Goal: Task Accomplishment & Management: Manage account settings

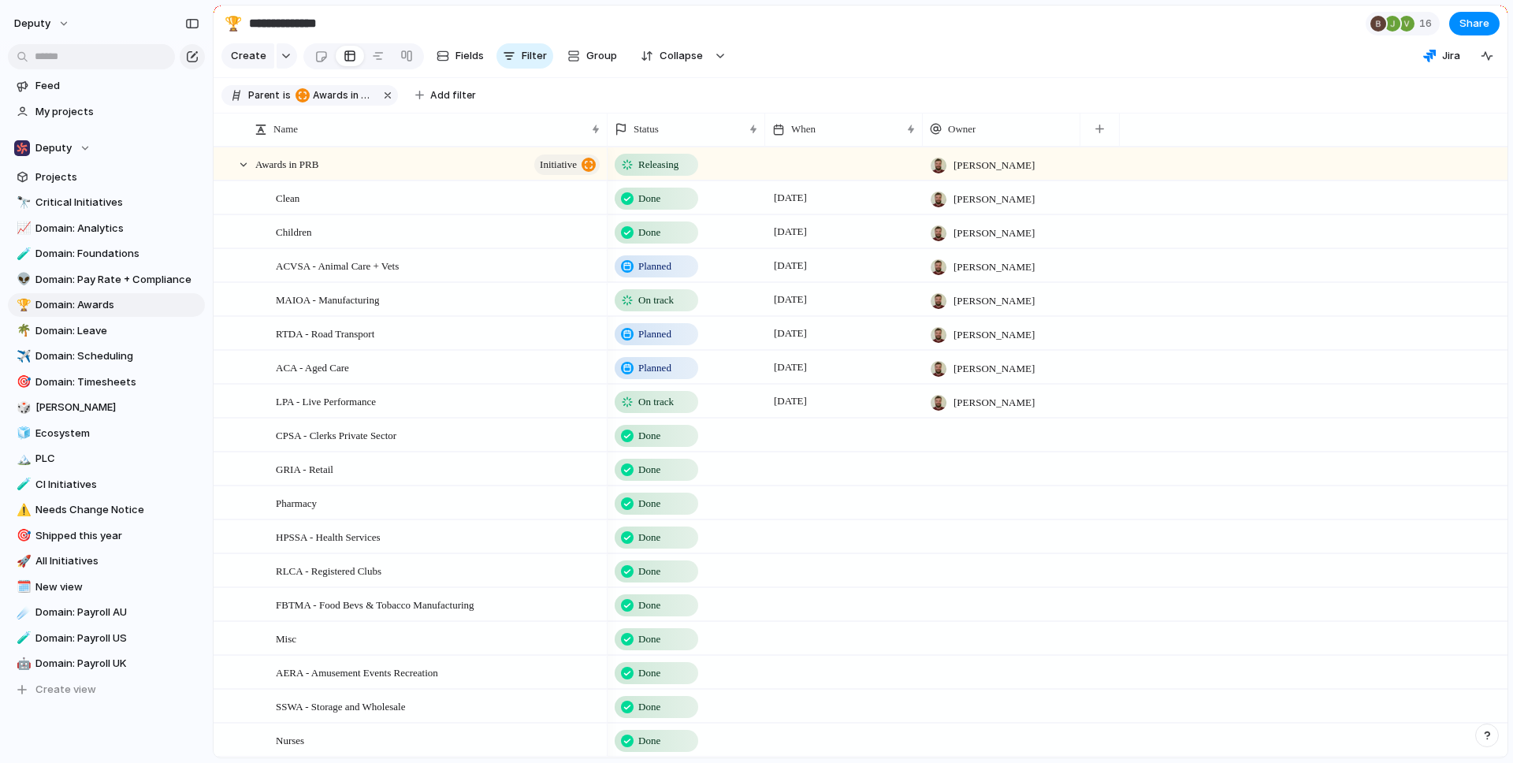
click at [650, 303] on span "On track" at bounding box center [655, 300] width 35 height 16
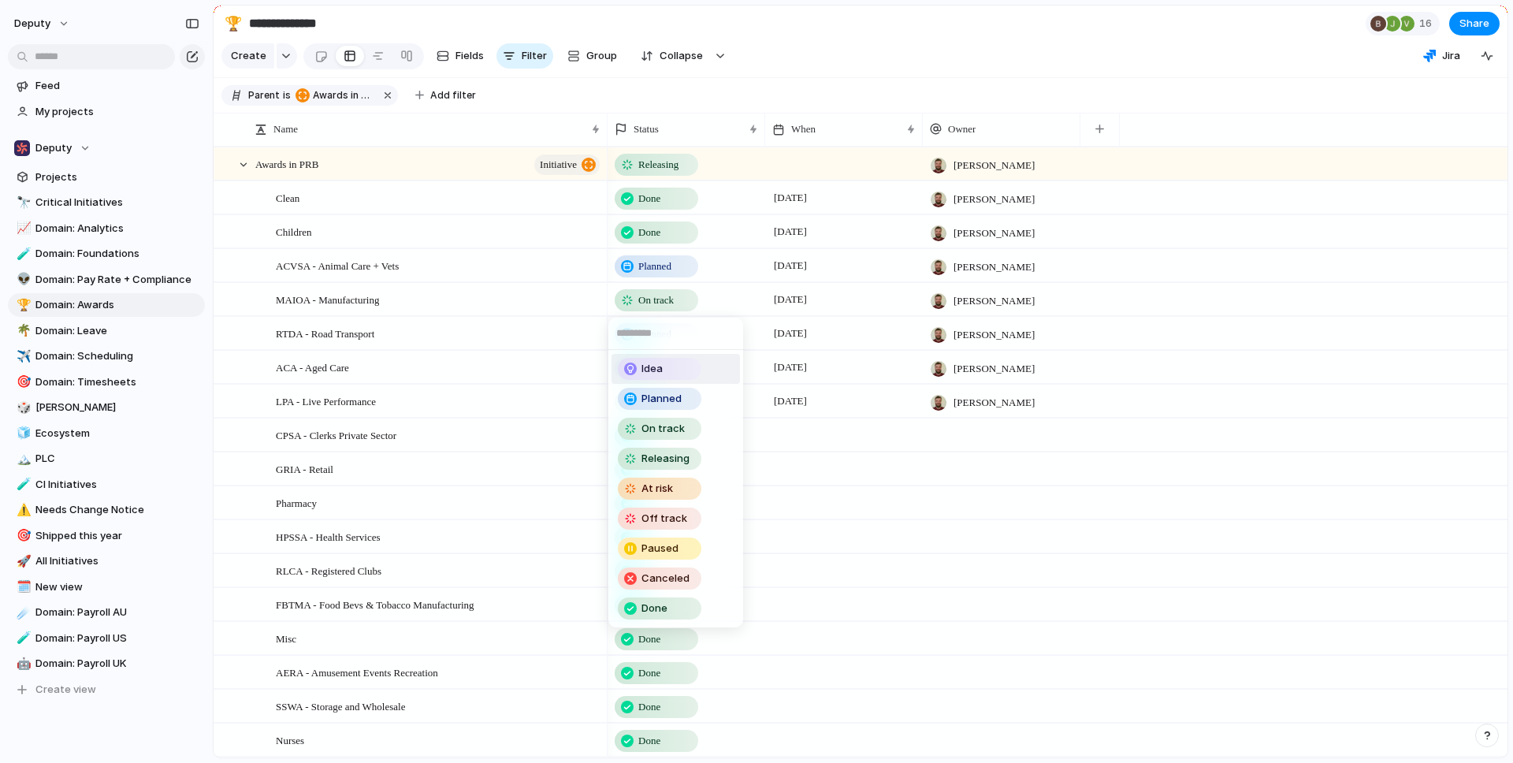
click at [670, 303] on div "Idea Planned On track Releasing At risk Off track Paused Canceled Done" at bounding box center [756, 381] width 1513 height 763
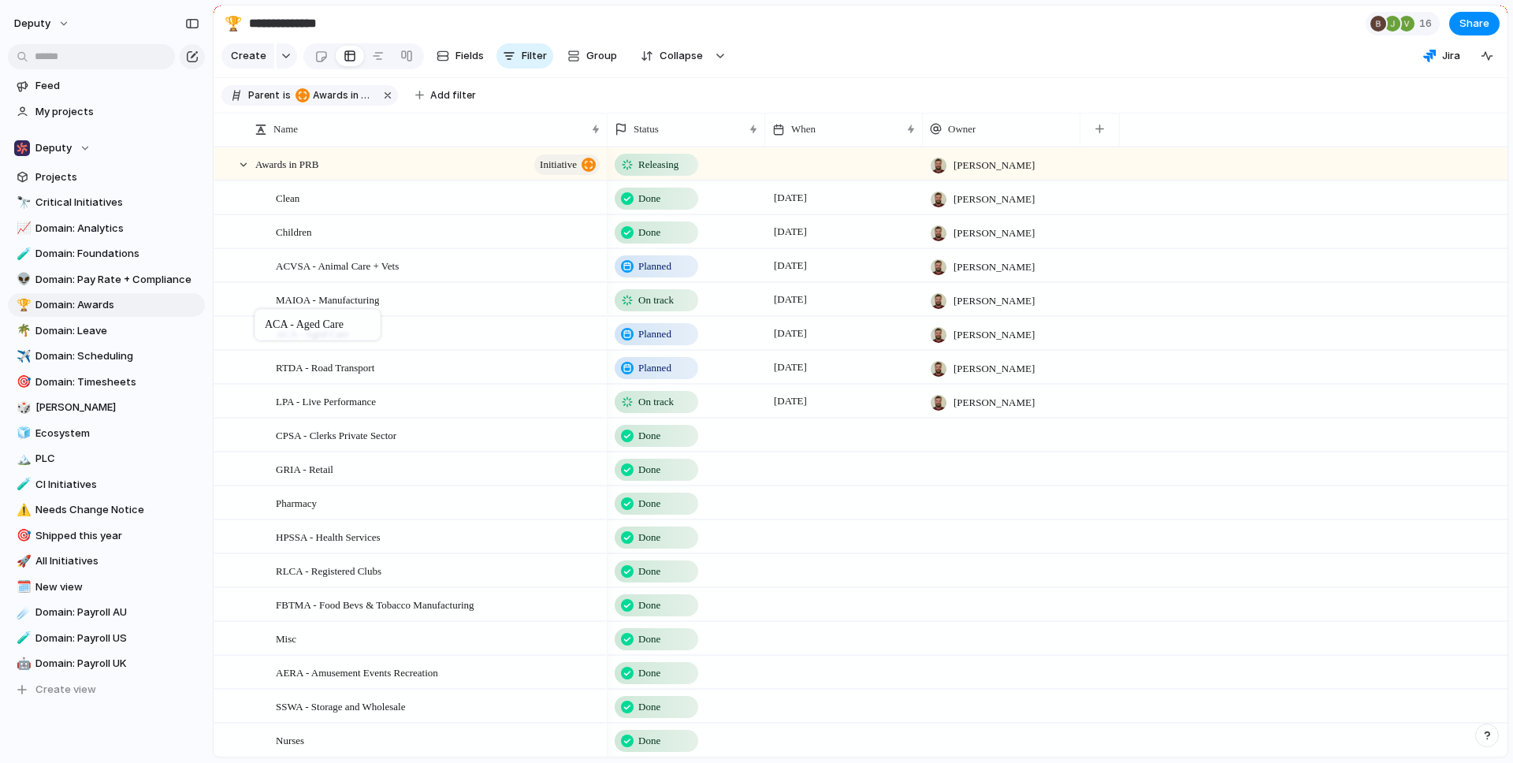
drag, startPoint x: 262, startPoint y: 365, endPoint x: 262, endPoint y: 312, distance: 52.8
click at [253, 299] on div at bounding box center [235, 300] width 43 height 32
drag, startPoint x: 253, startPoint y: 299, endPoint x: 253, endPoint y: 260, distance: 39.4
click at [253, 364] on div at bounding box center [235, 367] width 43 height 32
drag, startPoint x: 253, startPoint y: 364, endPoint x: 251, endPoint y: 408, distance: 44.1
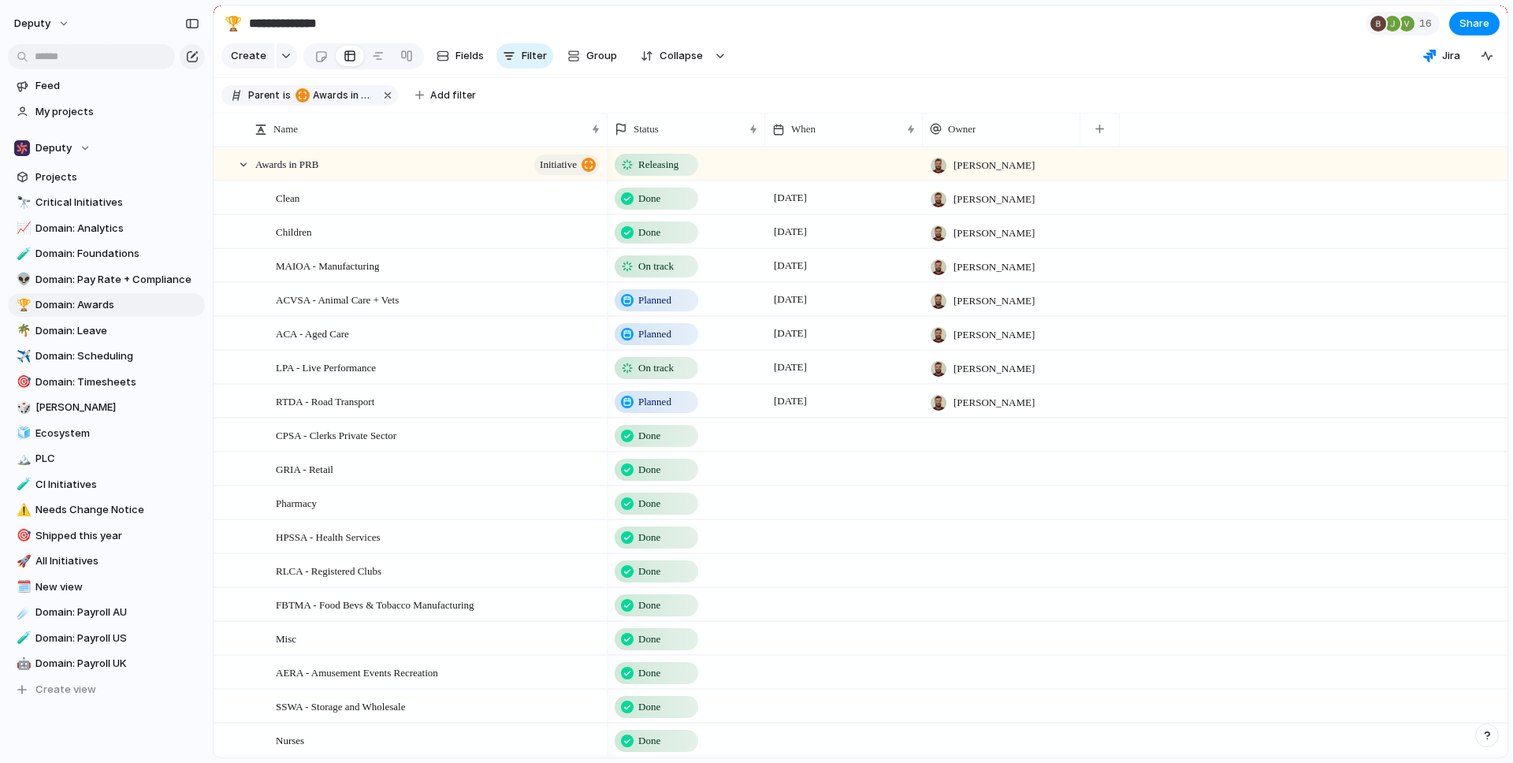
click at [649, 373] on span "On track" at bounding box center [655, 368] width 35 height 16
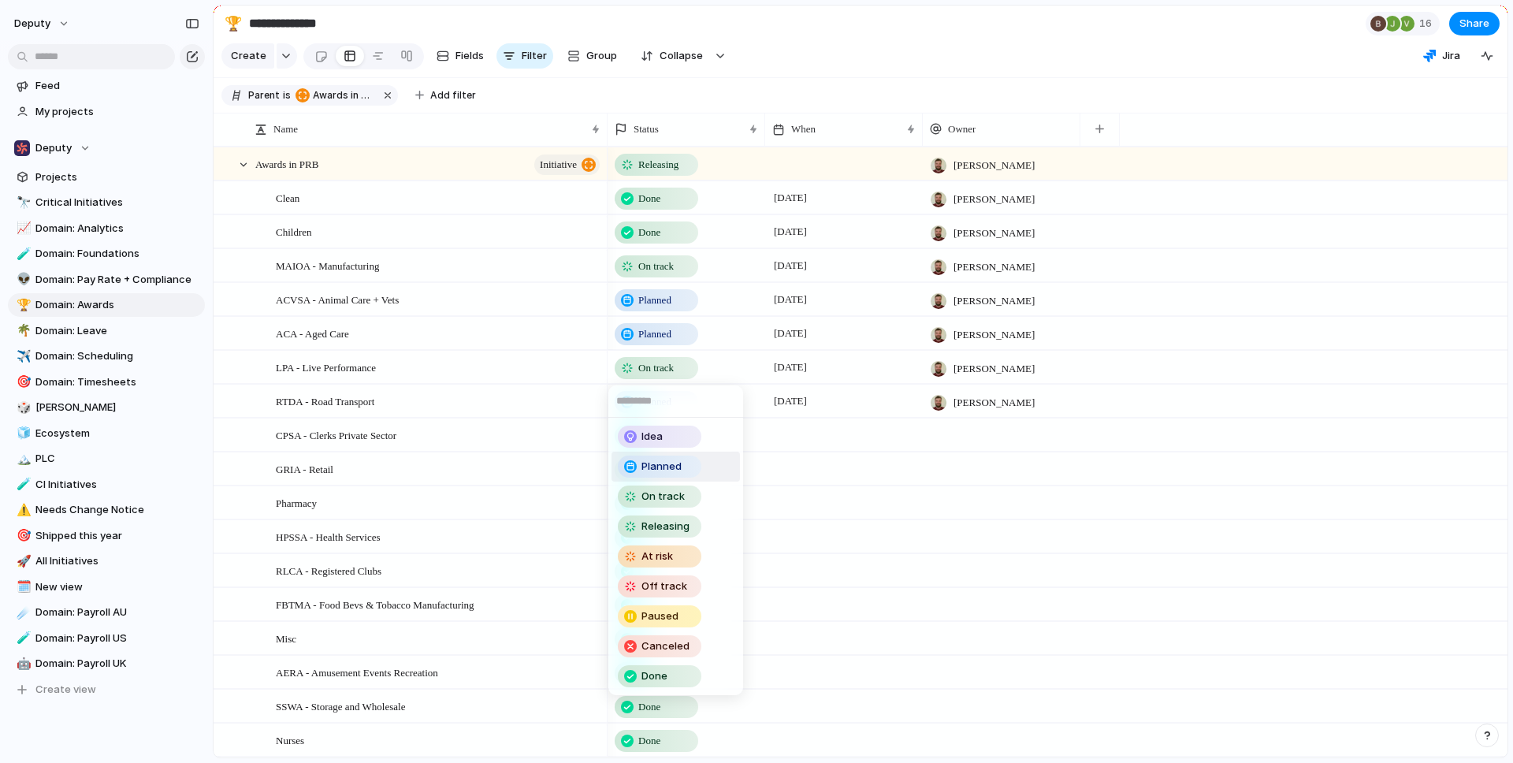
click at [651, 470] on span "Planned" at bounding box center [661, 466] width 40 height 16
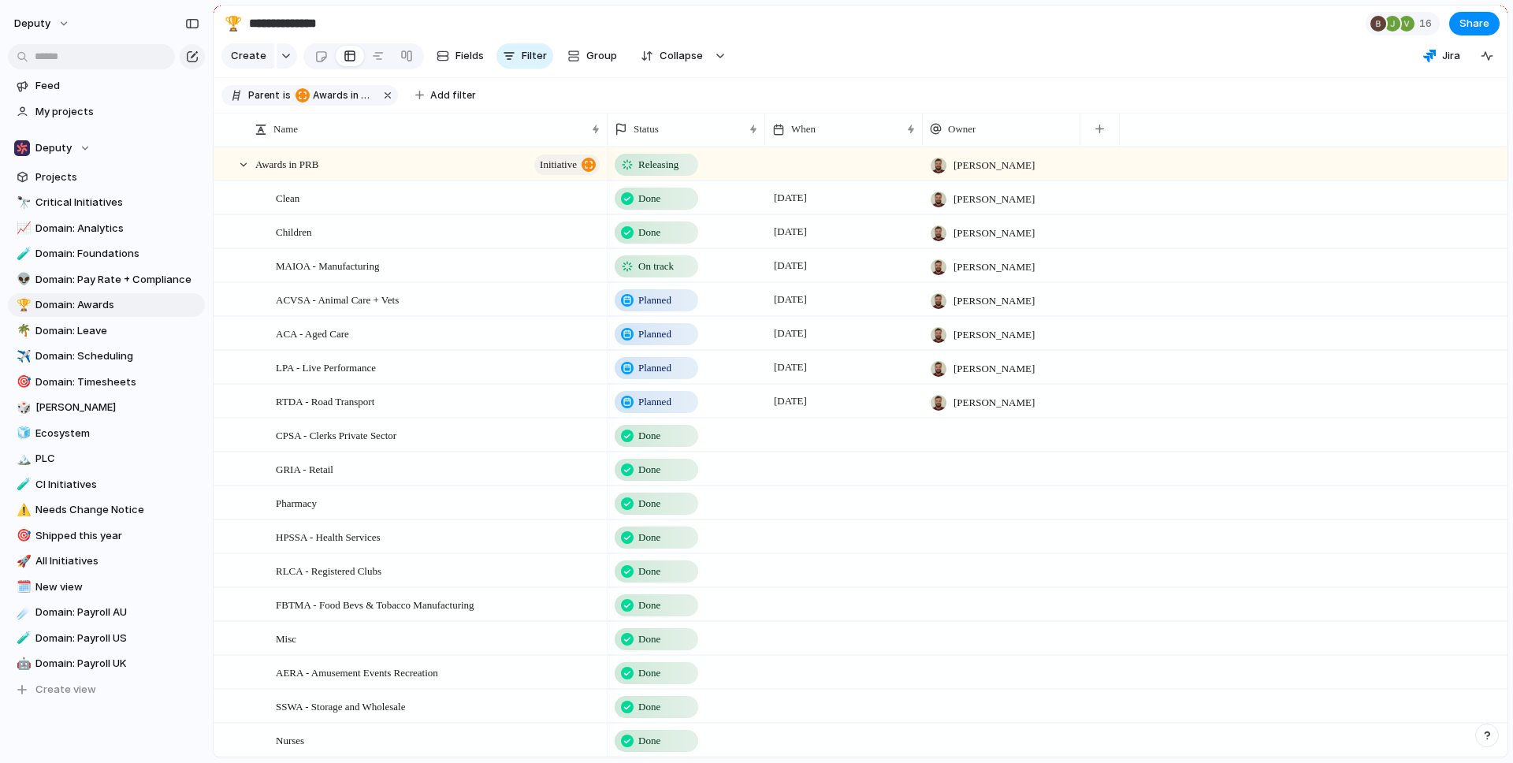
click at [647, 303] on span "Planned" at bounding box center [654, 300] width 33 height 16
click at [732, 299] on div "Idea Planned On track Releasing At risk Off track Paused Canceled Done" at bounding box center [756, 381] width 1513 height 763
click at [659, 300] on span "Planned" at bounding box center [654, 300] width 33 height 16
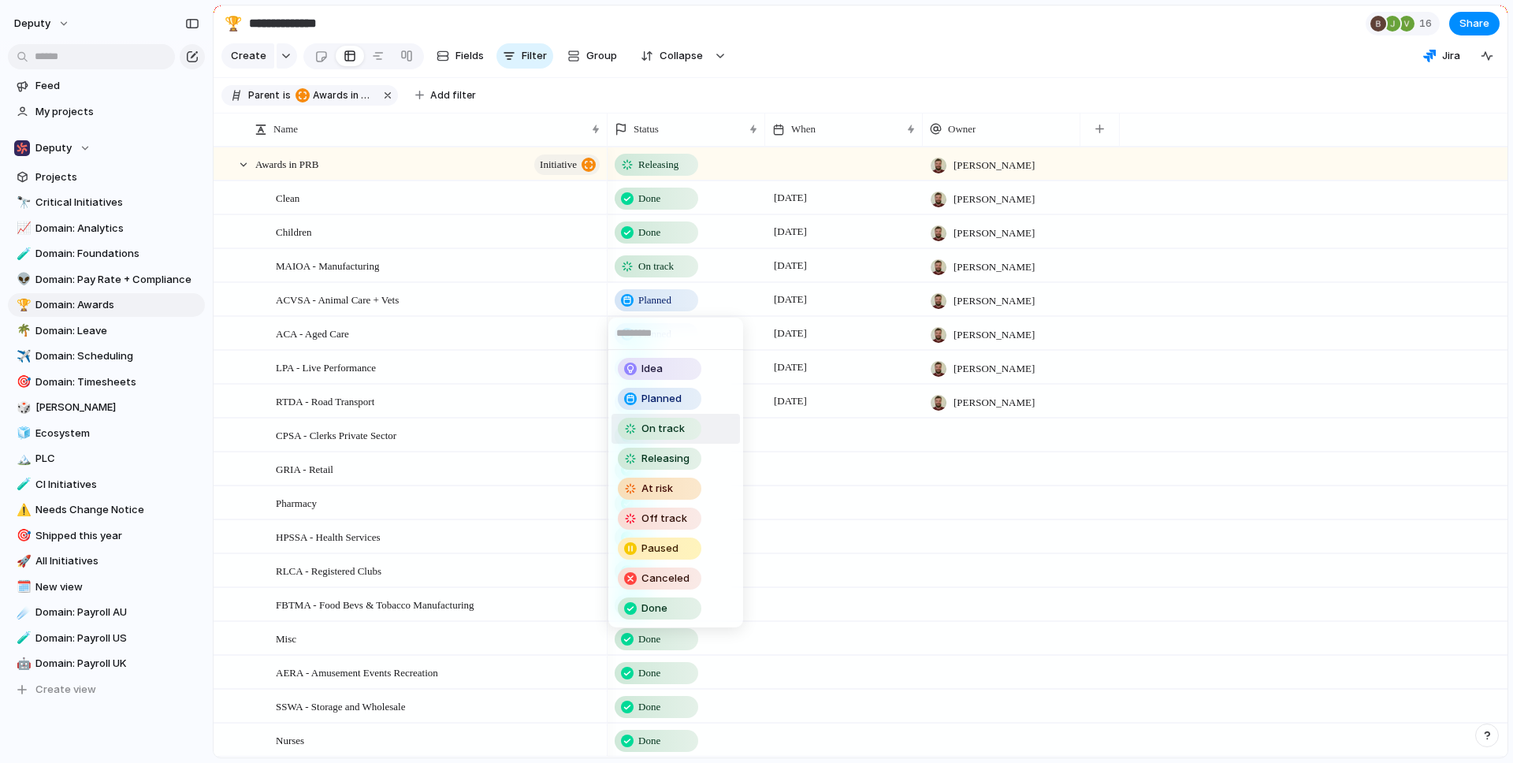
click at [660, 425] on span "On track" at bounding box center [662, 429] width 43 height 16
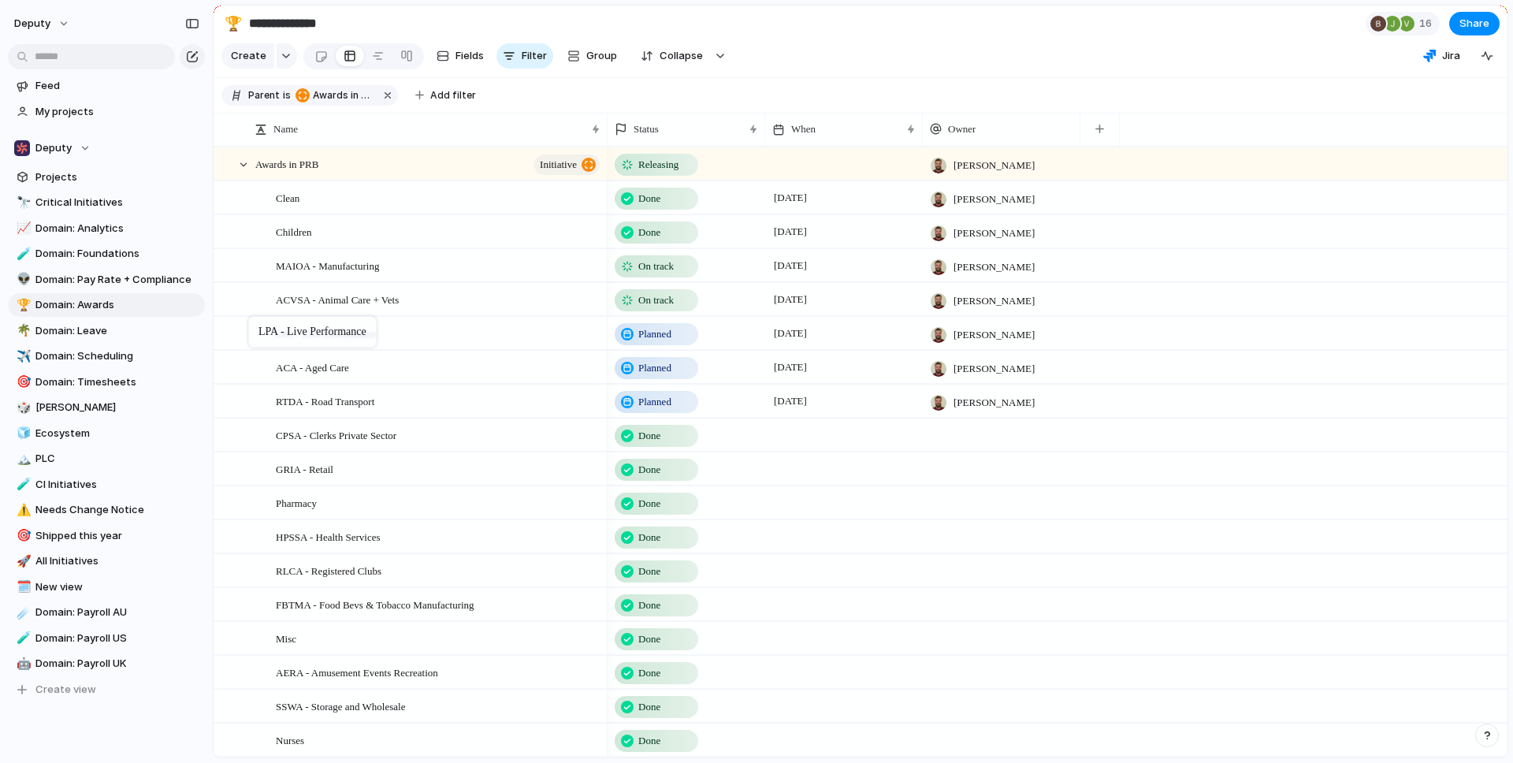
drag, startPoint x: 254, startPoint y: 366, endPoint x: 256, endPoint y: 319, distance: 46.5
